Goal: Use online tool/utility: Utilize a website feature to perform a specific function

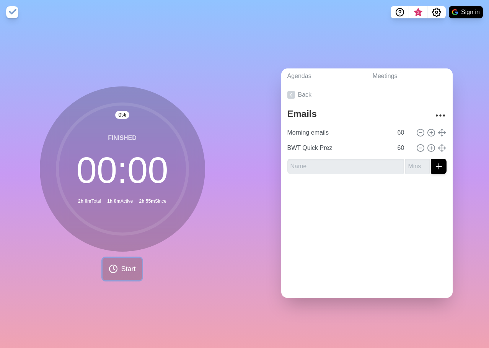
drag, startPoint x: 0, startPoint y: 0, endPoint x: 123, endPoint y: 268, distance: 294.5
click at [123, 268] on span "Start" at bounding box center [128, 269] width 15 height 10
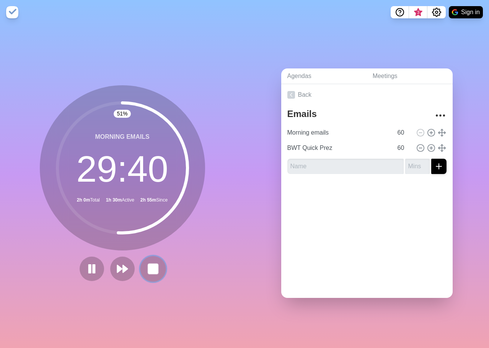
click at [152, 266] on rect at bounding box center [153, 269] width 10 height 10
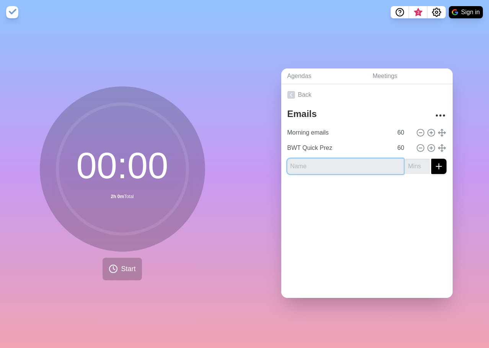
click at [353, 163] on input "text" at bounding box center [345, 166] width 116 height 15
click at [347, 161] on input "text" at bounding box center [345, 166] width 116 height 15
type input "Highlight Reel"
click at [408, 167] on input "number" at bounding box center [417, 166] width 24 height 15
type input "60"
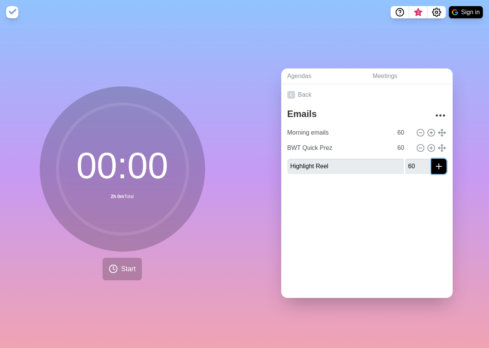
click at [434, 167] on icon "submit" at bounding box center [438, 166] width 9 height 9
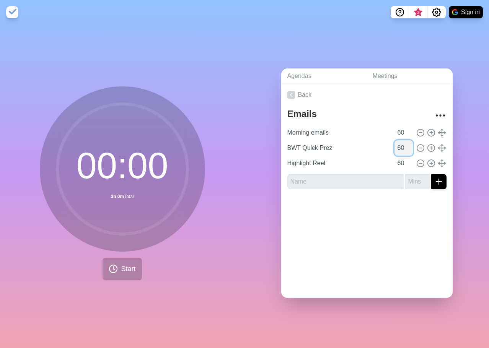
click at [394, 148] on input "60" at bounding box center [403, 147] width 18 height 15
type input "30"
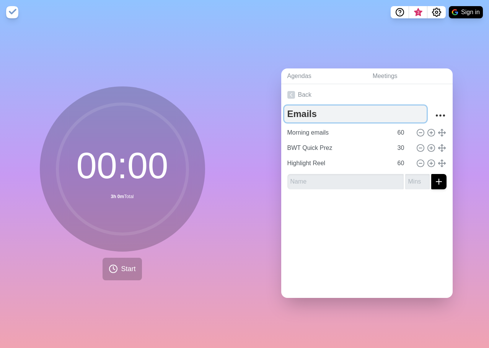
click at [390, 106] on textarea "Emails" at bounding box center [355, 114] width 142 height 17
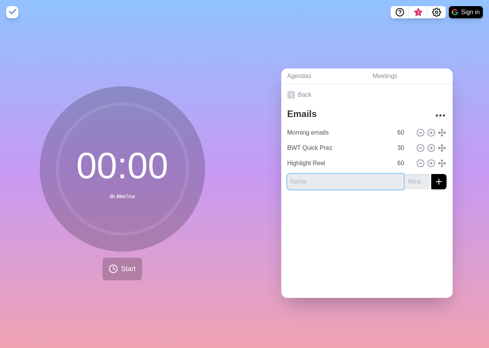
click at [373, 179] on input "text" at bounding box center [345, 181] width 116 height 15
click at [126, 265] on span "Start" at bounding box center [128, 269] width 15 height 10
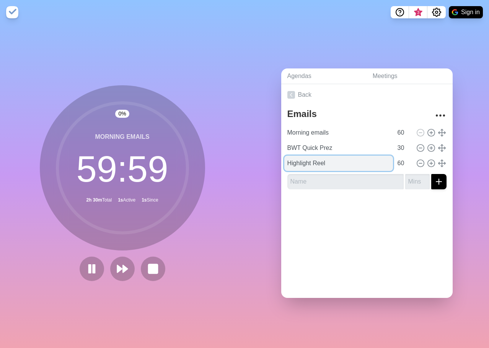
click at [317, 162] on input "Highlight Reel" at bounding box center [338, 163] width 109 height 15
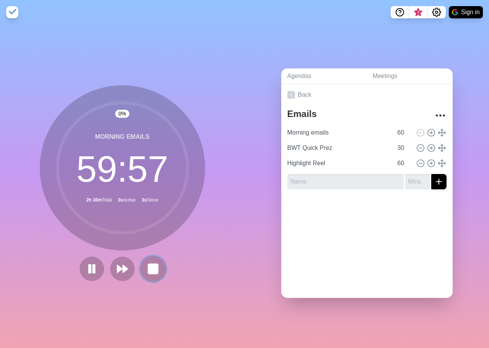
click at [148, 265] on rect at bounding box center [153, 269] width 10 height 10
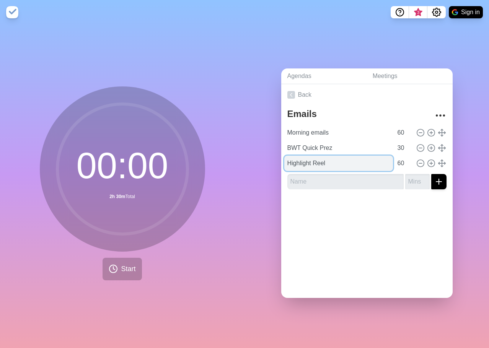
click at [356, 163] on input "Highlight Reel" at bounding box center [338, 163] width 109 height 15
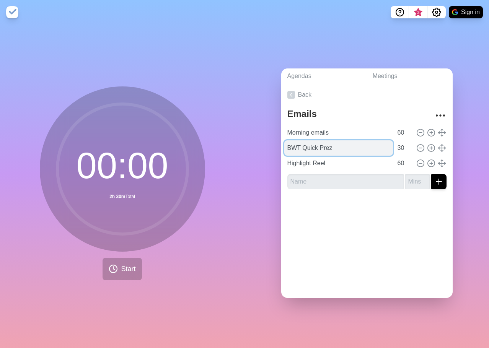
click at [342, 146] on input "BWT Quick Prez" at bounding box center [338, 147] width 109 height 15
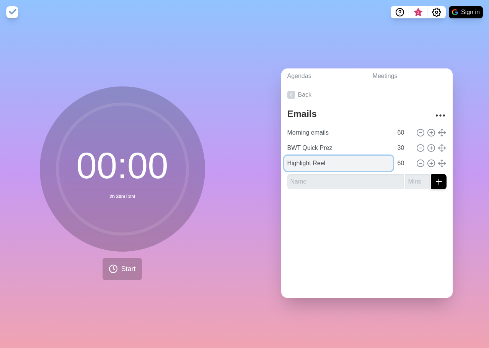
click at [317, 166] on input "Highlight Reel" at bounding box center [338, 163] width 109 height 15
click at [331, 167] on input "Highlight Reel" at bounding box center [338, 163] width 109 height 15
click at [334, 203] on div at bounding box center [366, 210] width 171 height 31
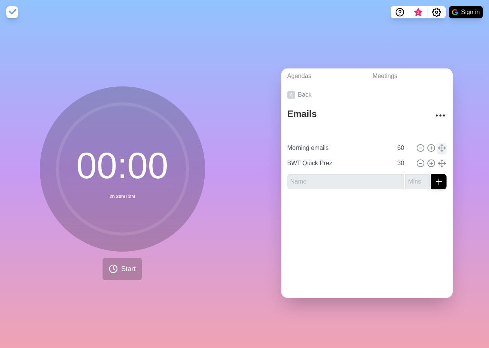
type input "Highlight Reel"
type input "Morning emails"
type input "60"
type input "BWT Quick Prez"
type input "30"
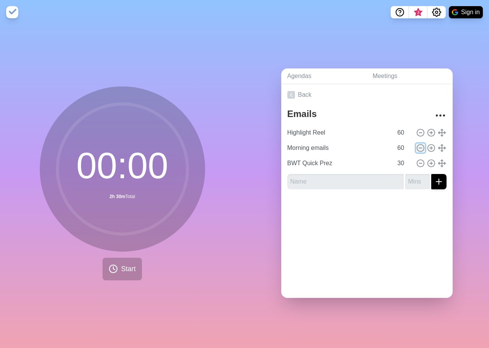
click at [416, 147] on icon at bounding box center [420, 148] width 8 height 8
type input "BWT Quick Prez"
type input "30"
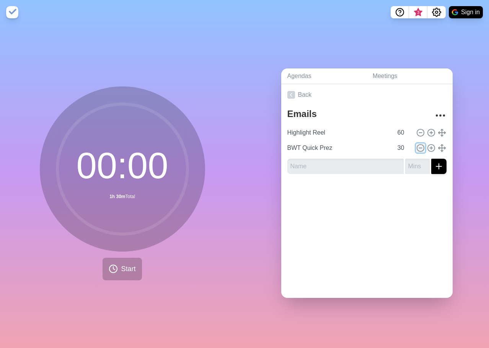
click at [416, 144] on icon at bounding box center [420, 148] width 8 height 8
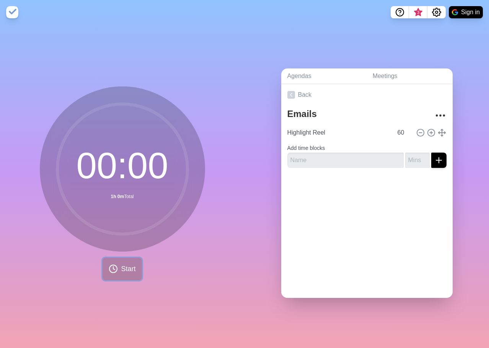
click at [129, 266] on span "Start" at bounding box center [128, 269] width 15 height 10
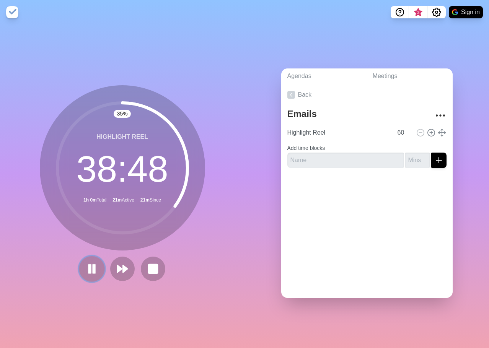
click at [88, 268] on rect at bounding box center [89, 269] width 2 height 8
click at [76, 43] on div "35 % Highlight Reel 38 : 48 1h 0m Total 21m Active 56m Since" at bounding box center [122, 185] width 244 height 323
click at [91, 270] on icon at bounding box center [91, 268] width 13 height 13
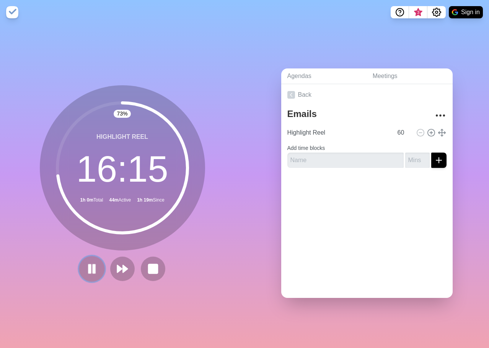
click at [85, 266] on icon at bounding box center [91, 268] width 13 height 13
click at [94, 262] on icon at bounding box center [91, 268] width 13 height 13
